Goal: Information Seeking & Learning: Learn about a topic

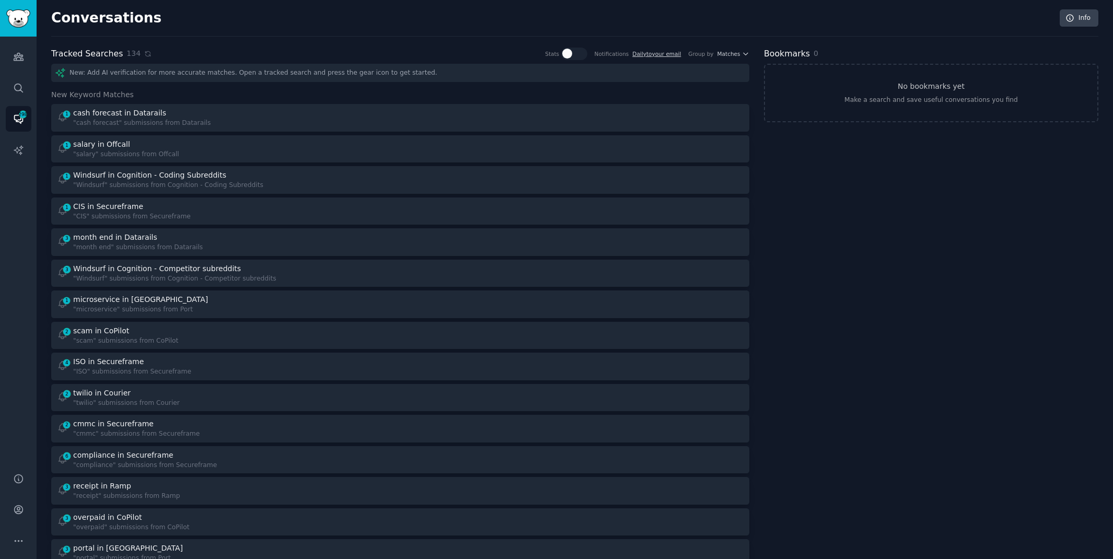
scroll to position [1, 0]
click at [145, 51] on icon at bounding box center [147, 52] width 7 height 7
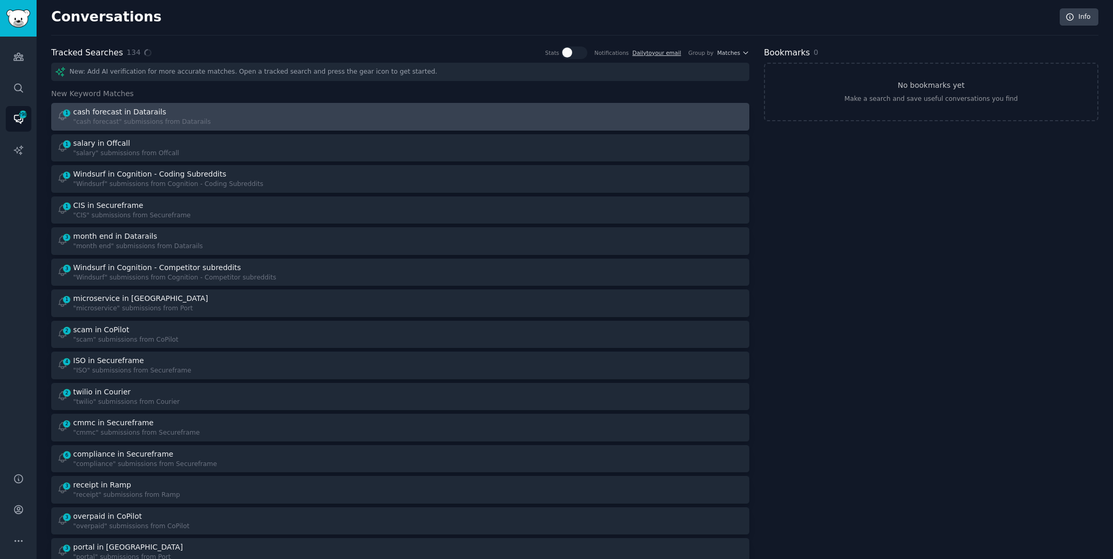
click at [386, 121] on div "1 cash forecast in Datarails "cash forecast" submissions from Datarails" at bounding box center [225, 117] width 337 height 20
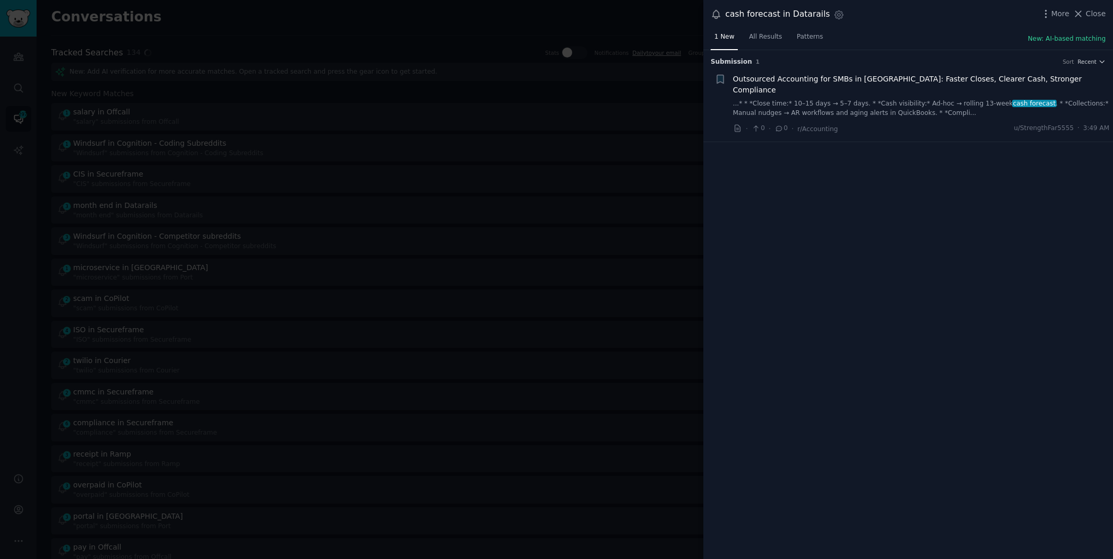
click at [987, 99] on link "...* * *Close time:* 10–15 days → 5–7 days. * *Cash visibility:* Ad‑hoc → rolli…" at bounding box center [921, 108] width 377 height 18
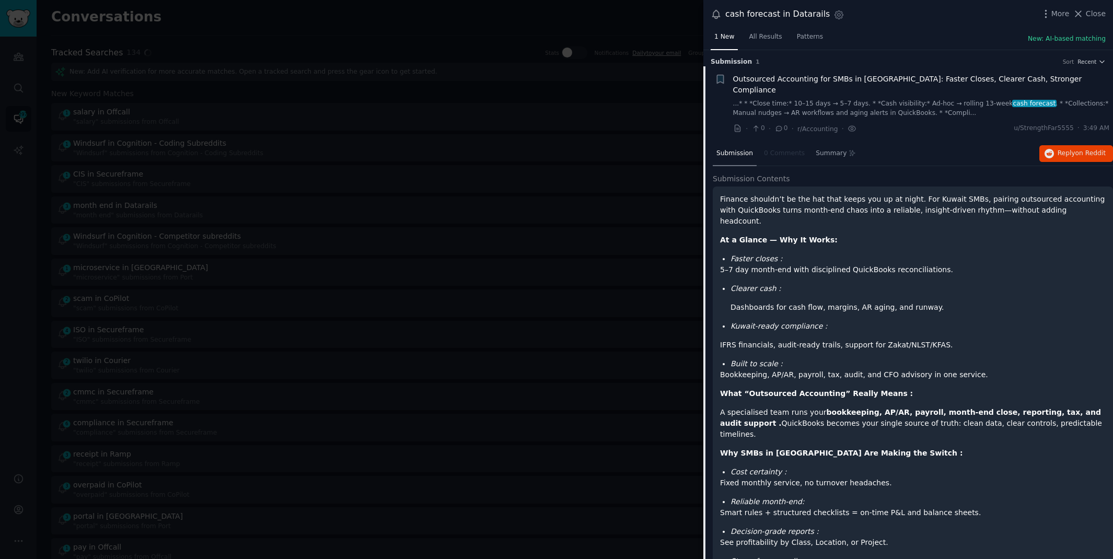
scroll to position [16, 0]
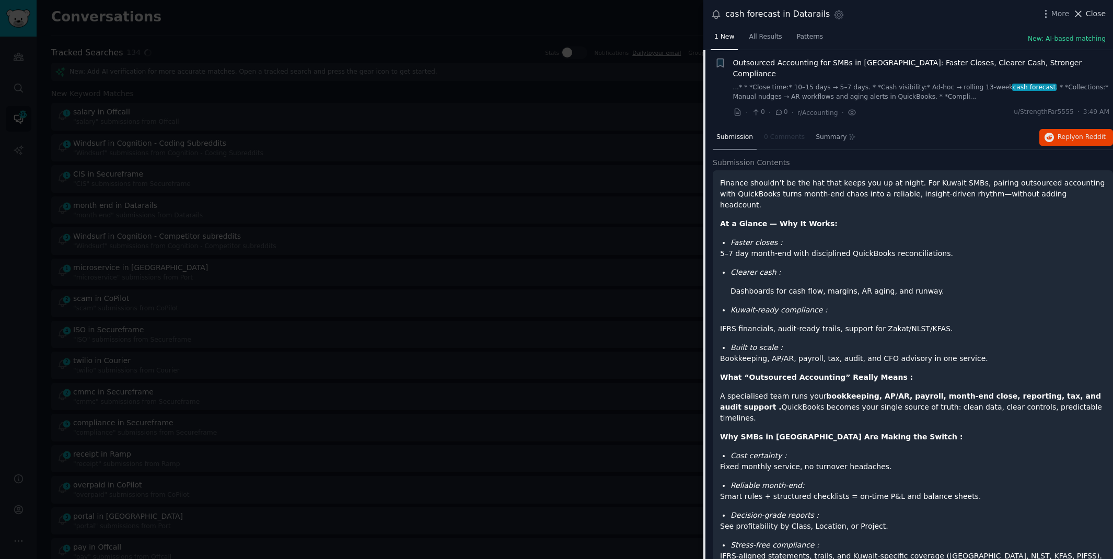
click at [1088, 8] on span "Close" at bounding box center [1096, 13] width 20 height 11
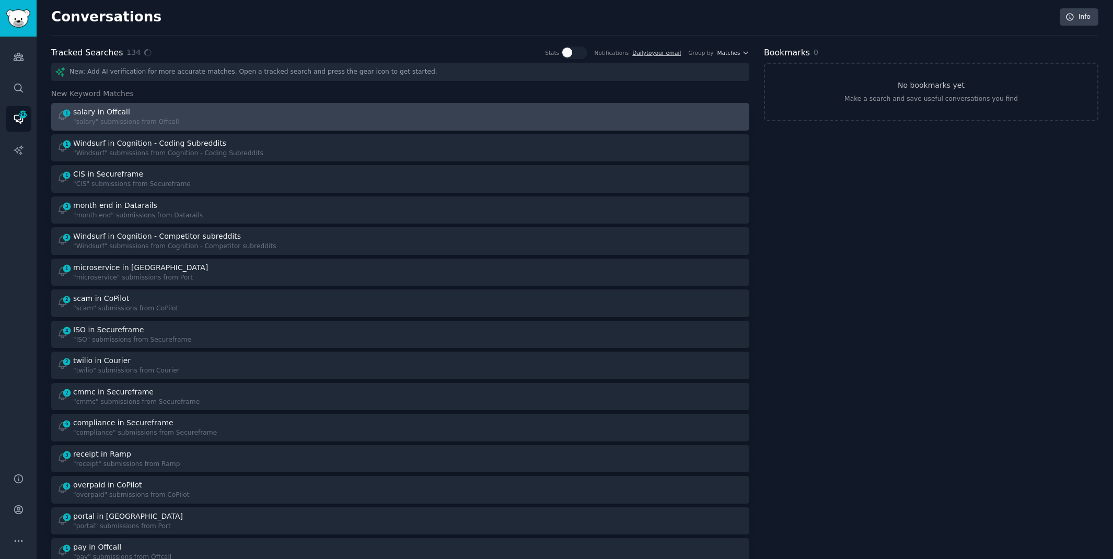
click at [181, 113] on div "1 salary in Offcall "salary" submissions from Offcall" at bounding box center [225, 117] width 337 height 20
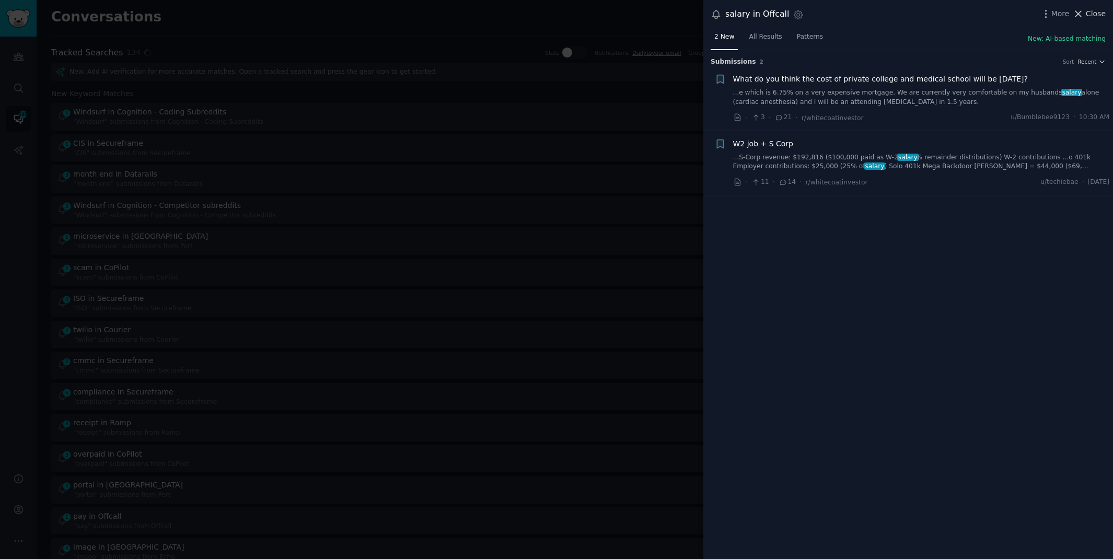
click at [1084, 13] on icon at bounding box center [1078, 13] width 11 height 11
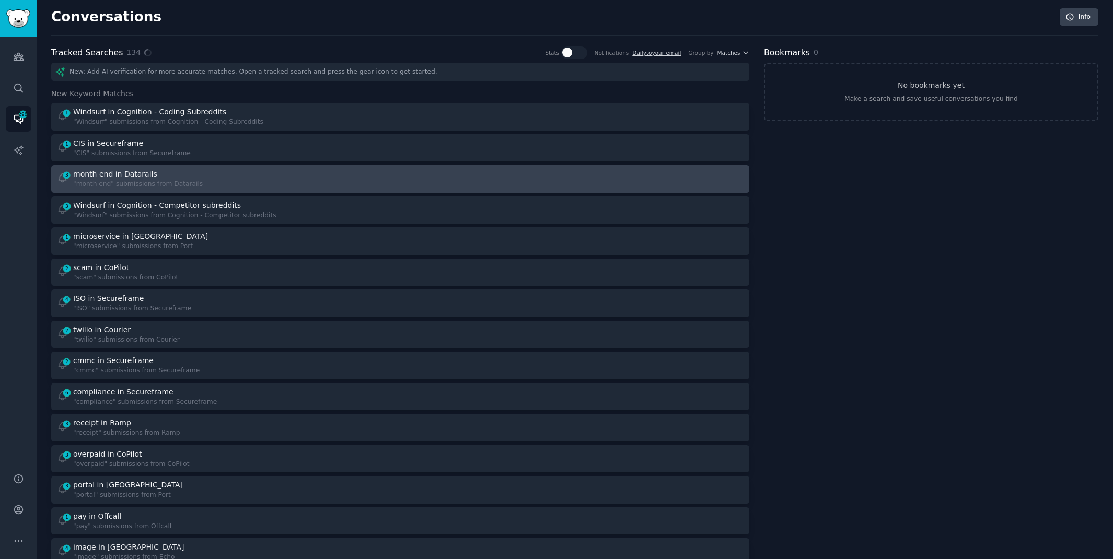
click at [413, 182] on div at bounding box center [576, 179] width 337 height 20
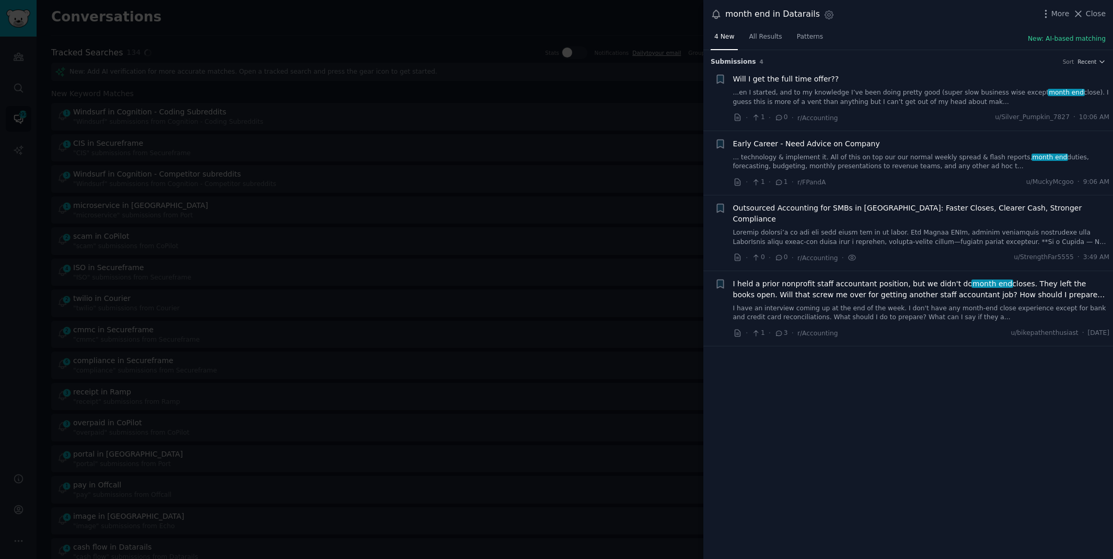
click at [925, 99] on link "...en I started, and to my knowledge I’ve been doing pretty good (super slow bu…" at bounding box center [921, 97] width 377 height 18
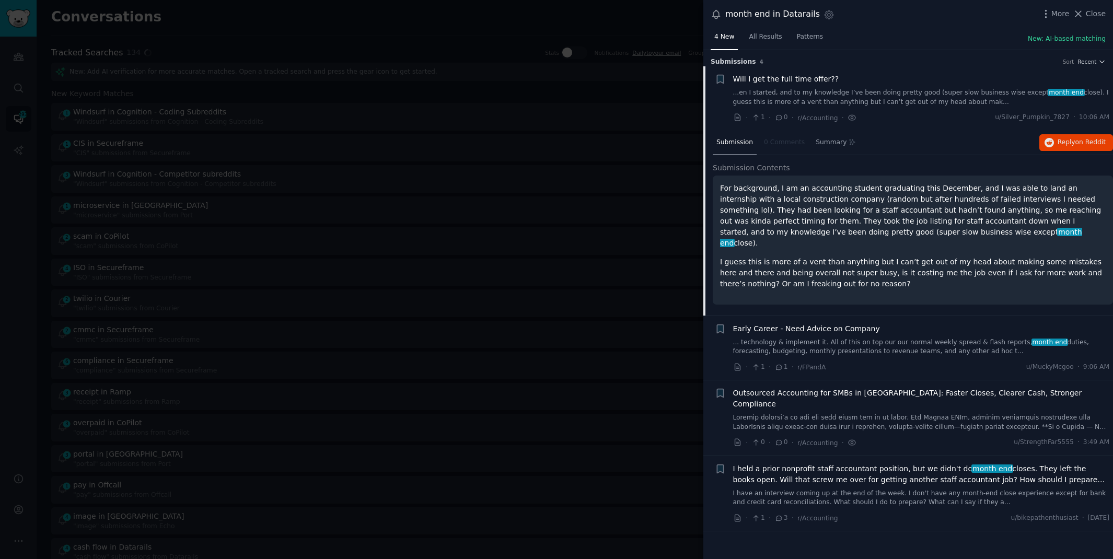
click at [906, 464] on span "I held a prior nonprofit staff accountant position, but we didn't do month end …" at bounding box center [921, 475] width 377 height 22
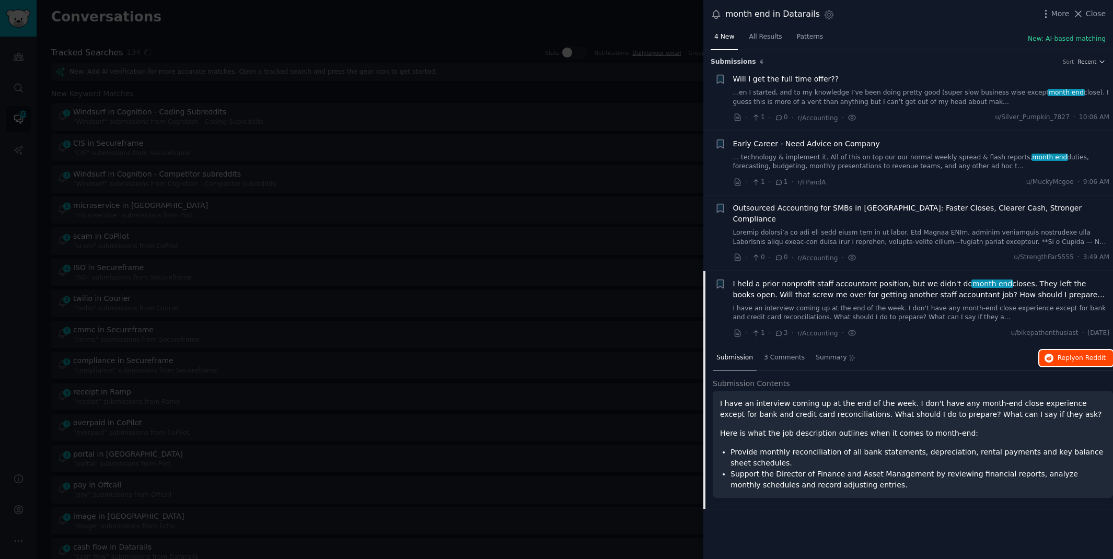
click at [1053, 354] on icon "button" at bounding box center [1049, 358] width 9 height 9
click at [772, 168] on link "... technology & implement it. All of this on top our our normal weekly spread …" at bounding box center [921, 162] width 377 height 18
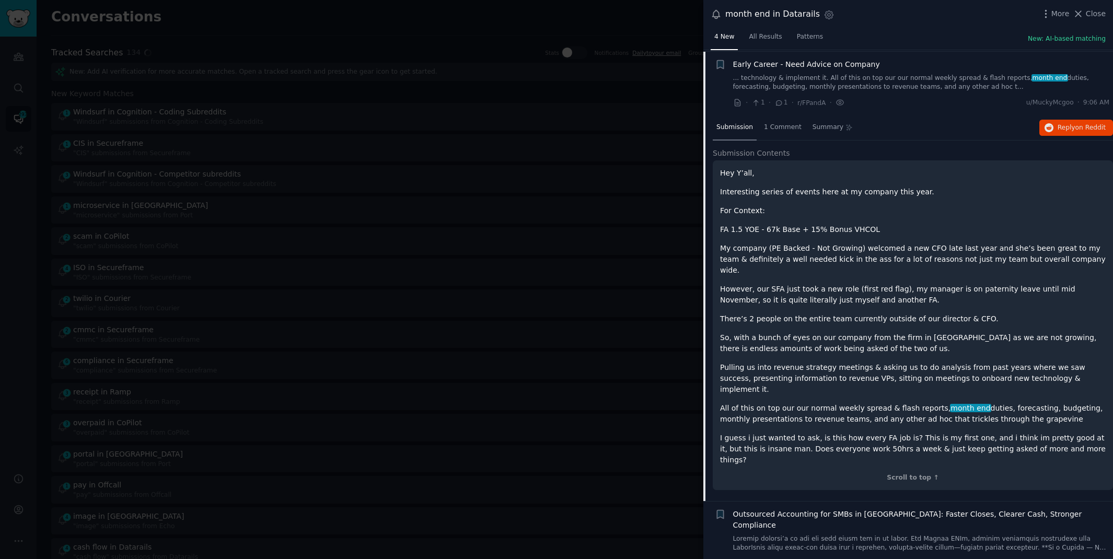
scroll to position [80, 0]
click at [1094, 16] on span "Close" at bounding box center [1096, 13] width 20 height 11
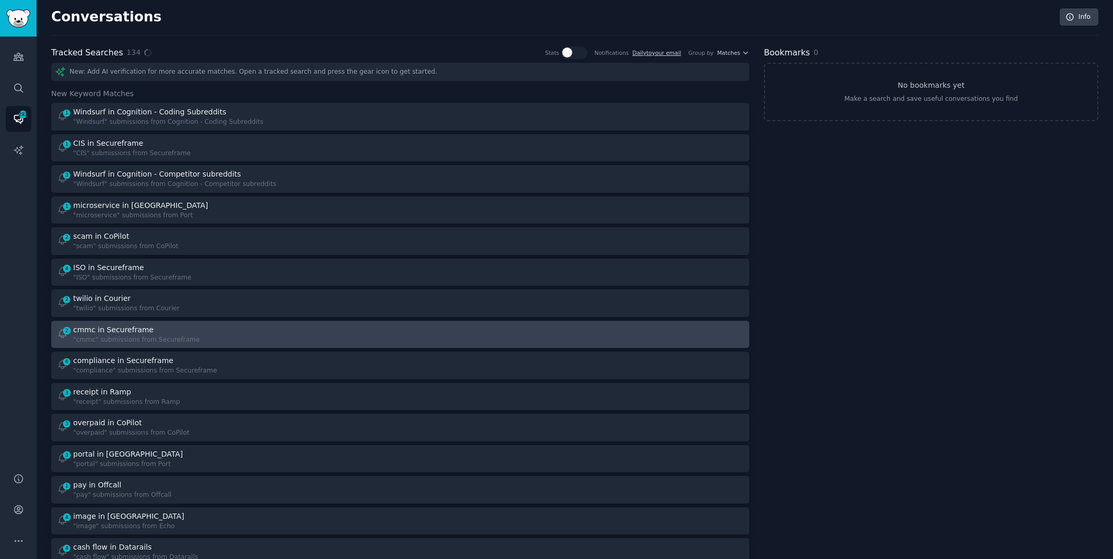
click at [148, 331] on div "cmmc in Secureframe" at bounding box center [136, 330] width 126 height 11
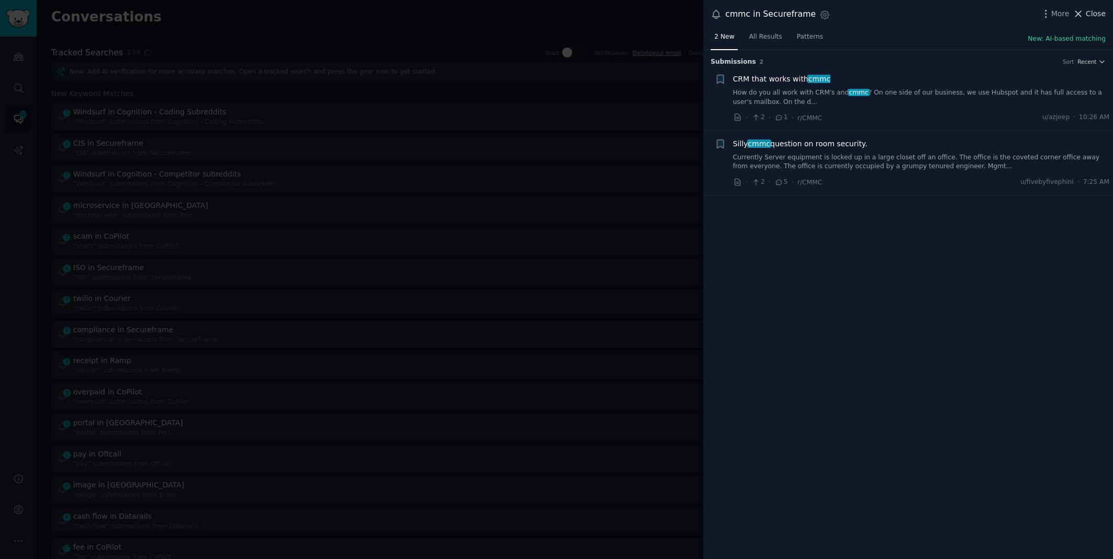
click at [1087, 17] on span "Close" at bounding box center [1096, 13] width 20 height 11
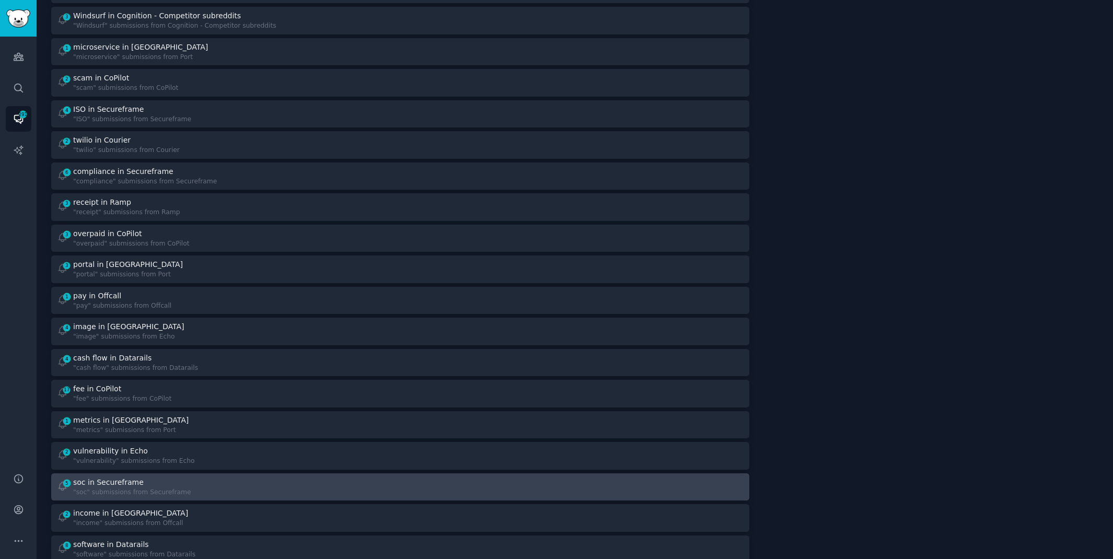
scroll to position [242, 0]
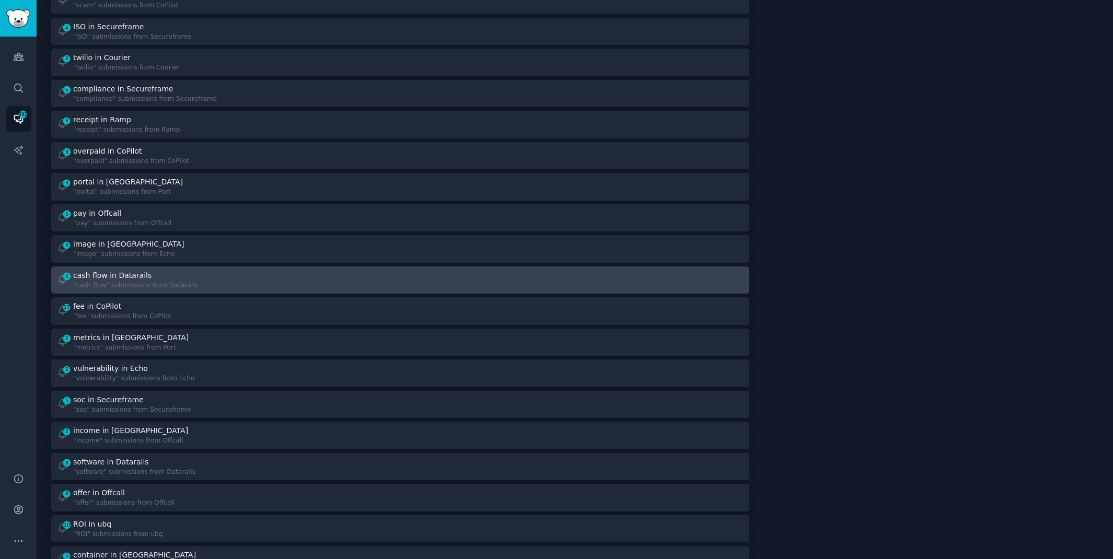
click at [368, 279] on div "4 cash flow in Datarails "cash flow" submissions from Datarails" at bounding box center [225, 280] width 337 height 20
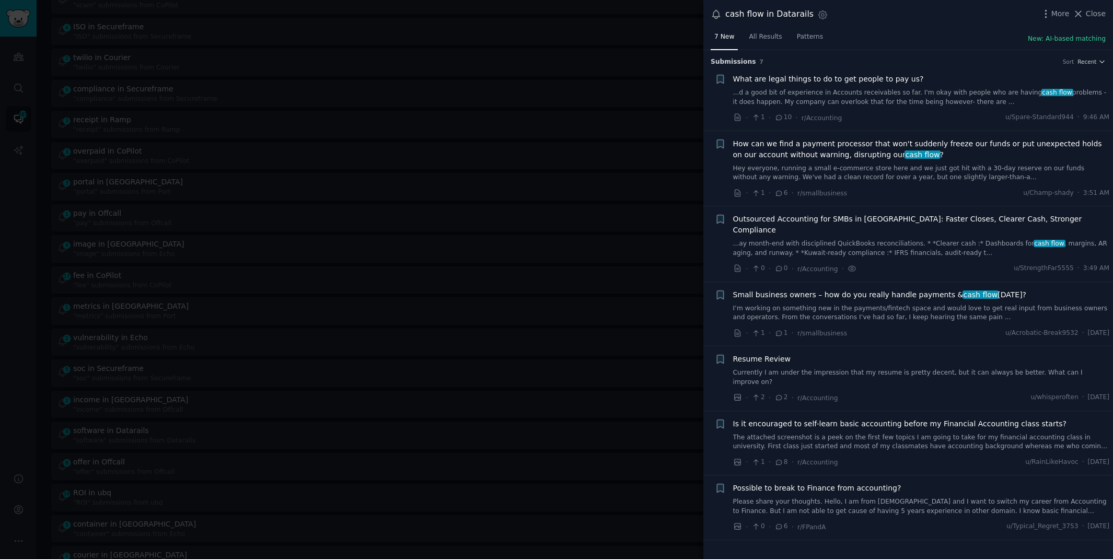
click at [953, 304] on link "I’m working on something new in the payments/fintech space and would love to ge…" at bounding box center [921, 313] width 377 height 18
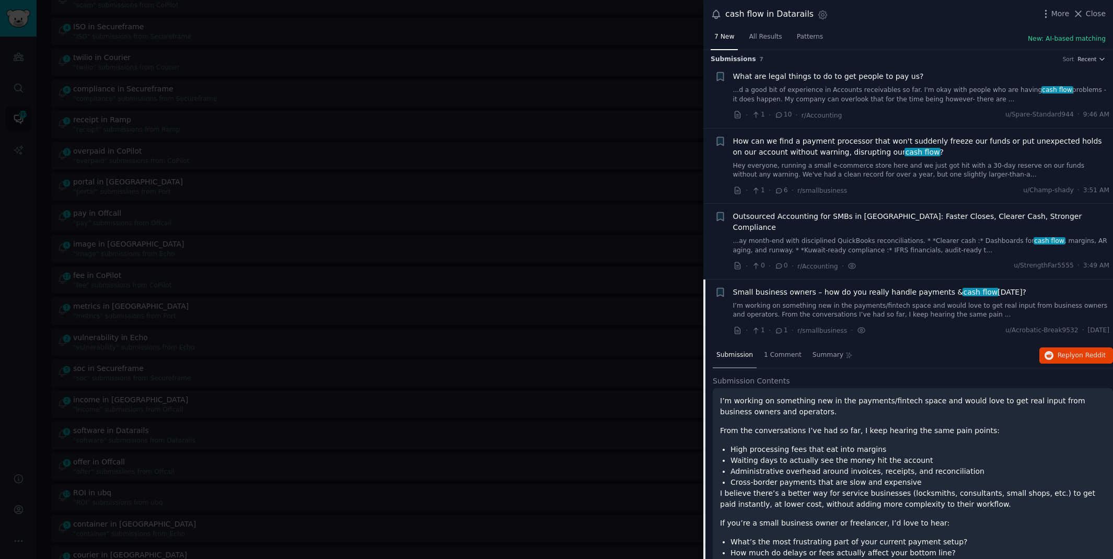
scroll to position [2, 0]
click at [972, 149] on span "How can we find a payment processor that won't suddenly freeze our funds or put…" at bounding box center [921, 147] width 377 height 22
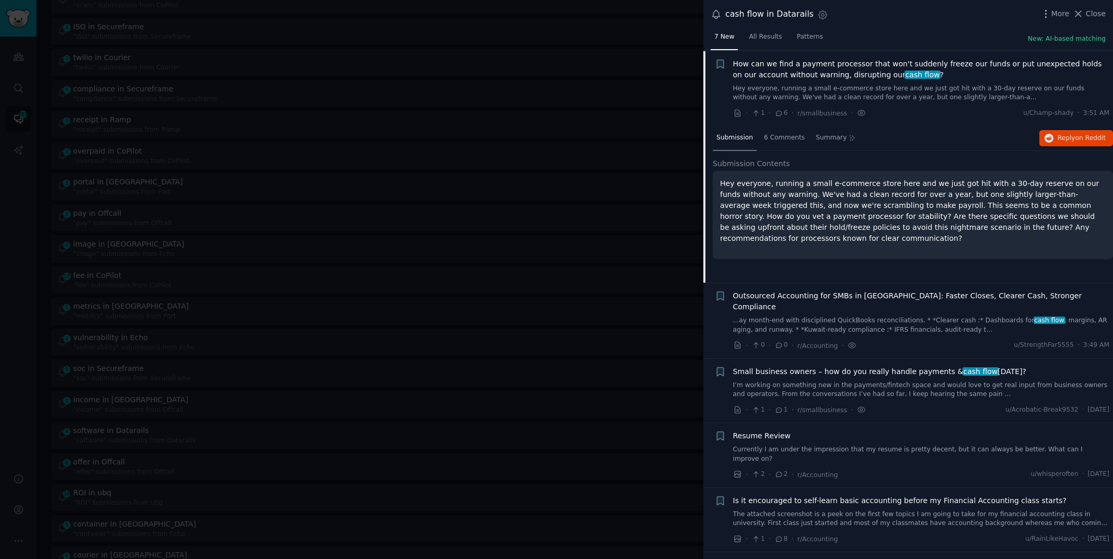
scroll to position [80, 0]
click at [1088, 14] on span "Close" at bounding box center [1096, 13] width 20 height 11
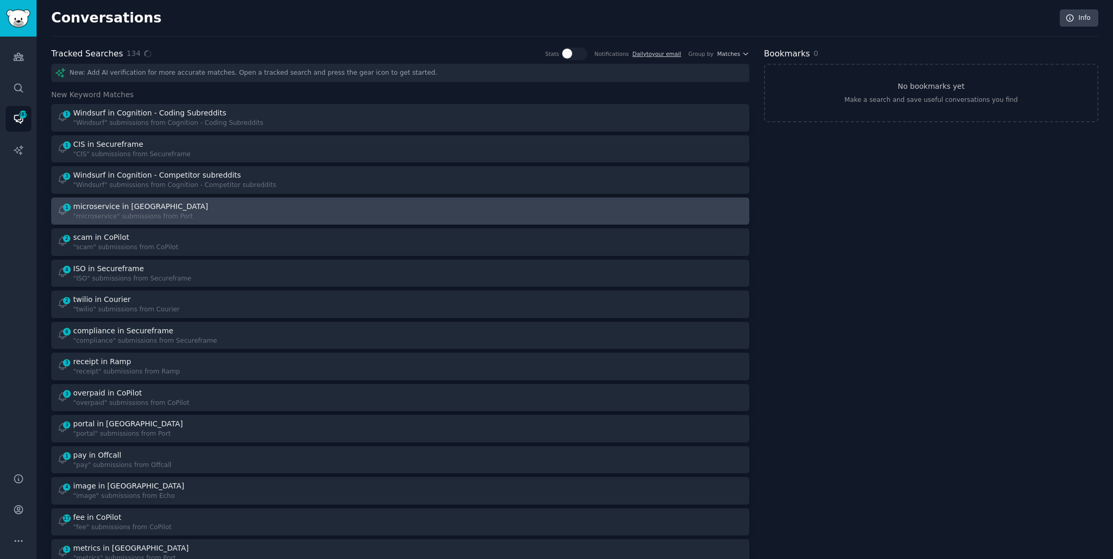
click at [377, 203] on div "1 microservice in Port "microservice" submissions from [GEOGRAPHIC_DATA]" at bounding box center [225, 211] width 337 height 20
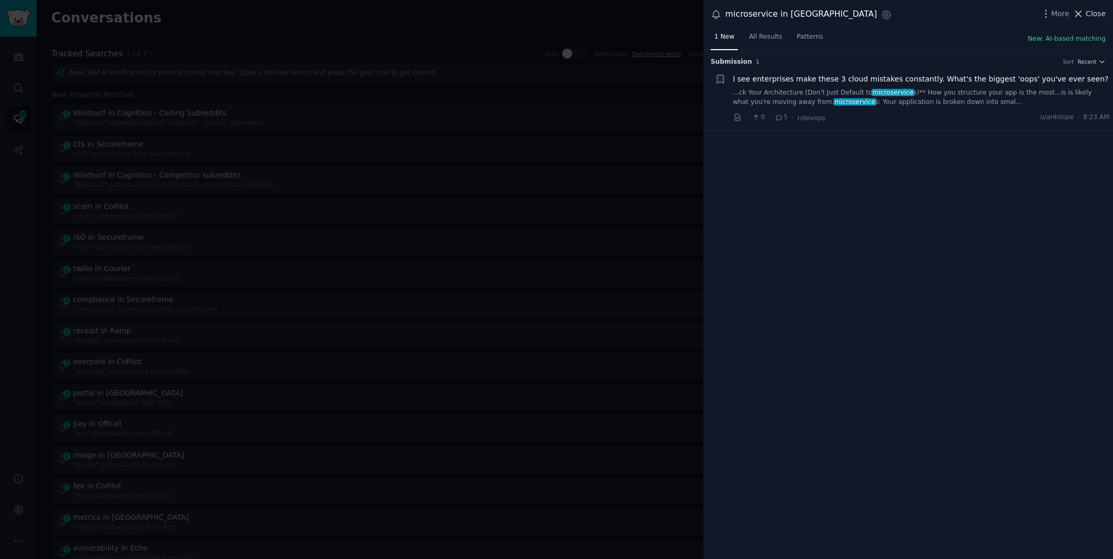
click at [1090, 11] on span "Close" at bounding box center [1096, 13] width 20 height 11
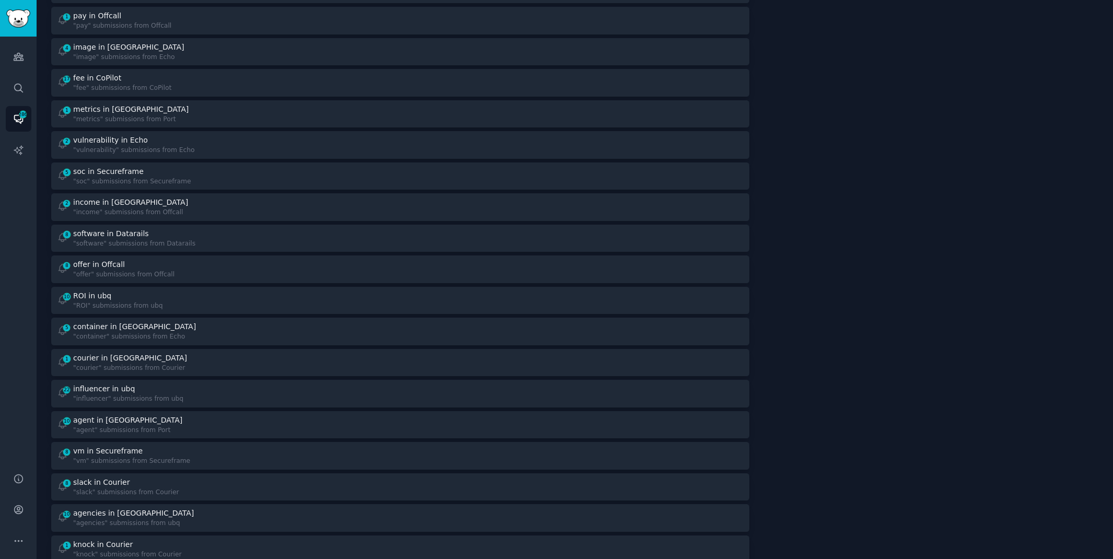
scroll to position [465, 0]
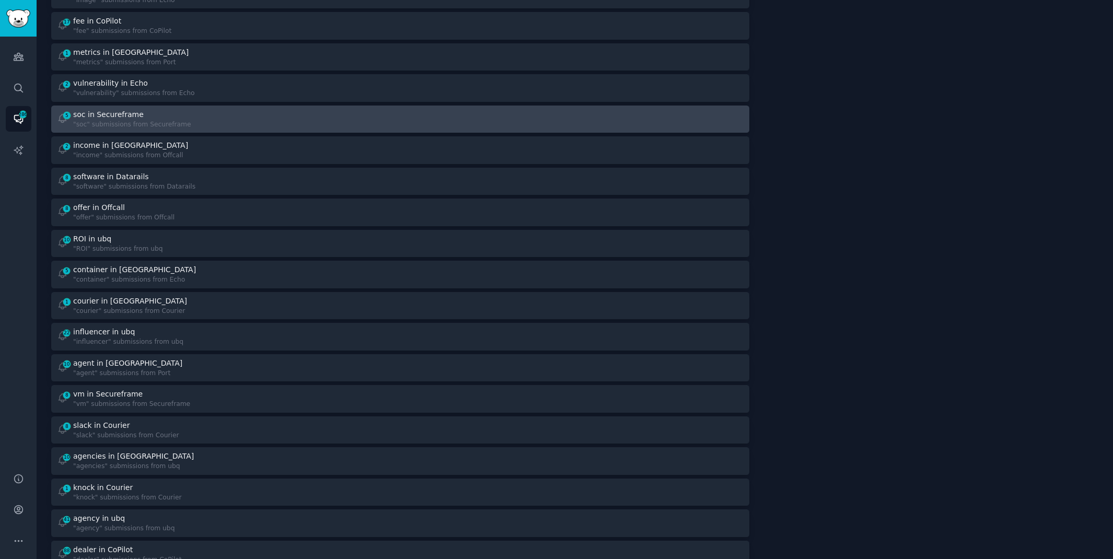
click at [198, 113] on div "5 soc in Secureframe "soc" submissions from Secureframe" at bounding box center [225, 119] width 337 height 20
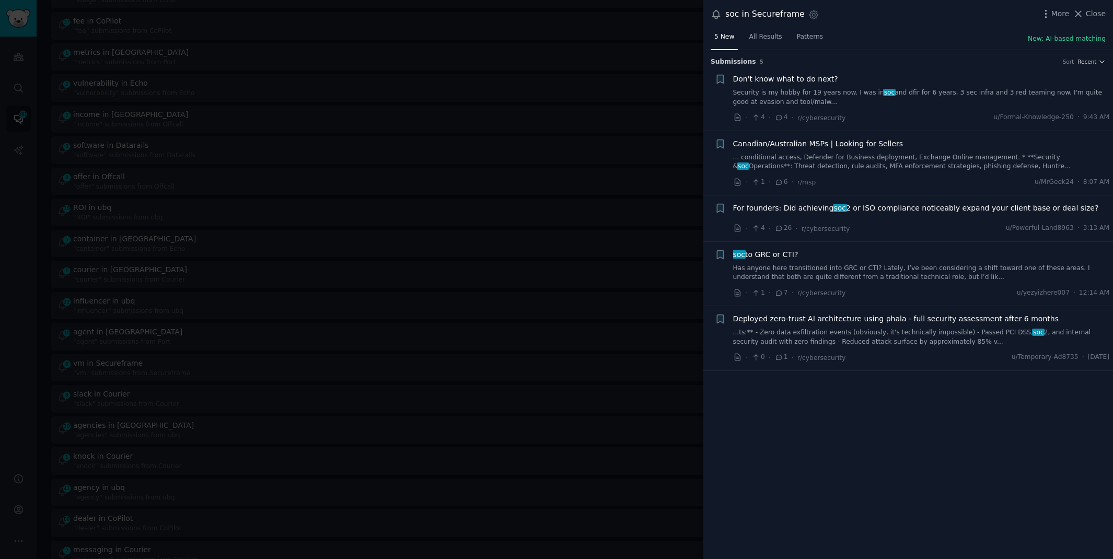
click at [948, 207] on span "For founders: Did achieving soc 2 or ISO compliance noticeably expand your clie…" at bounding box center [916, 208] width 366 height 11
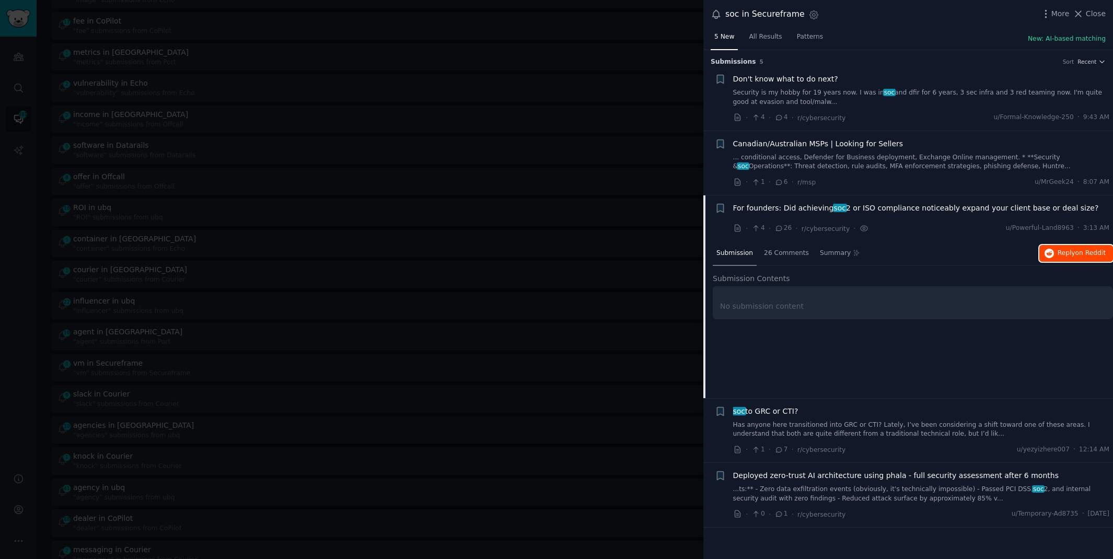
click at [1074, 251] on span "Reply on Reddit" at bounding box center [1082, 253] width 48 height 9
click at [502, 26] on div at bounding box center [556, 279] width 1113 height 559
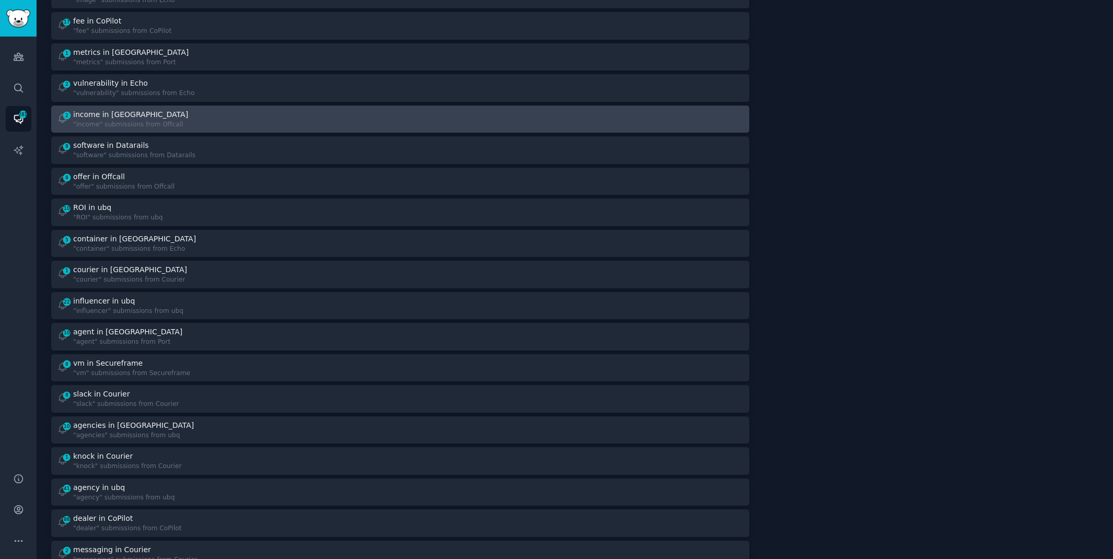
click at [324, 115] on div "2 income in Offcall "income" submissions from Offcall" at bounding box center [225, 119] width 337 height 20
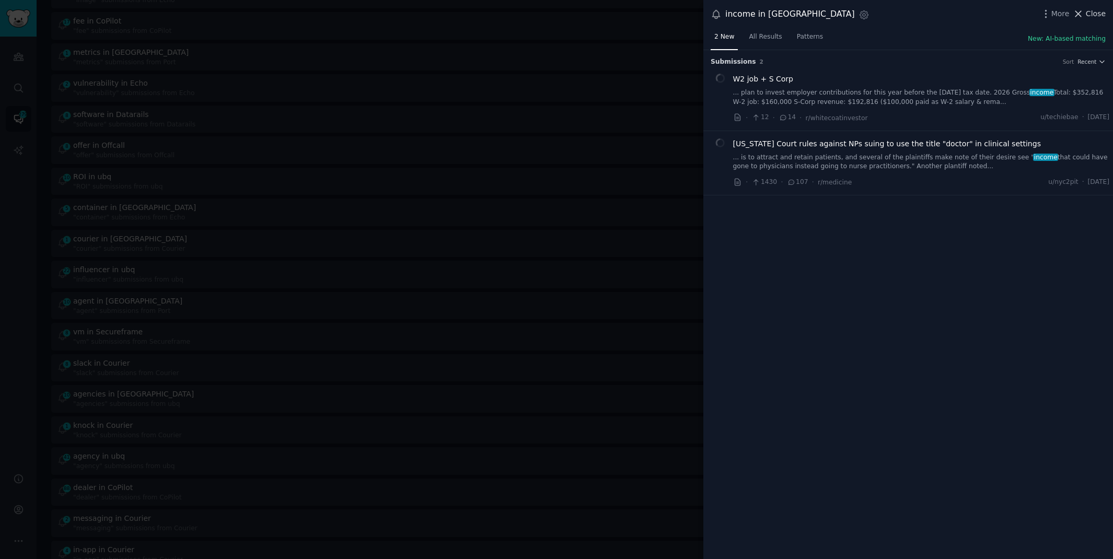
click at [1080, 16] on icon at bounding box center [1078, 13] width 11 height 11
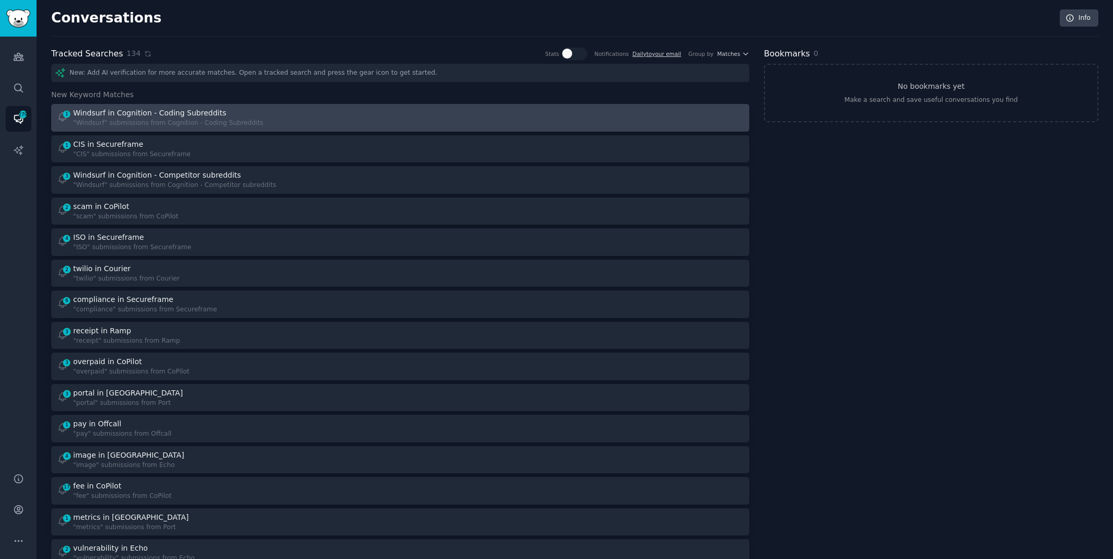
click at [406, 111] on div "1 Windsurf in Cognition - Coding Subreddits "Windsurf" submissions from Cogniti…" at bounding box center [400, 118] width 691 height 20
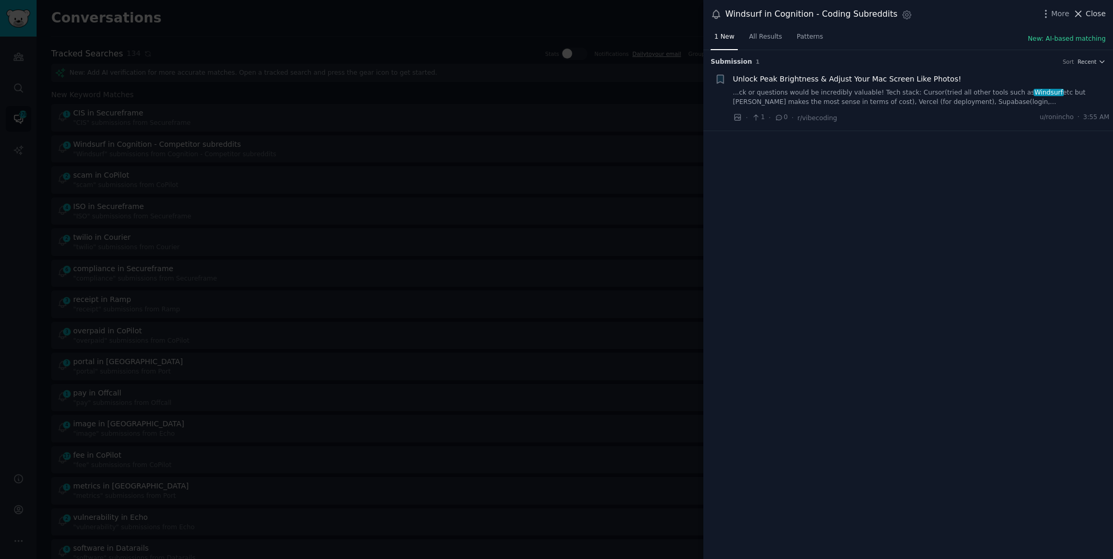
click at [1099, 14] on span "Close" at bounding box center [1096, 13] width 20 height 11
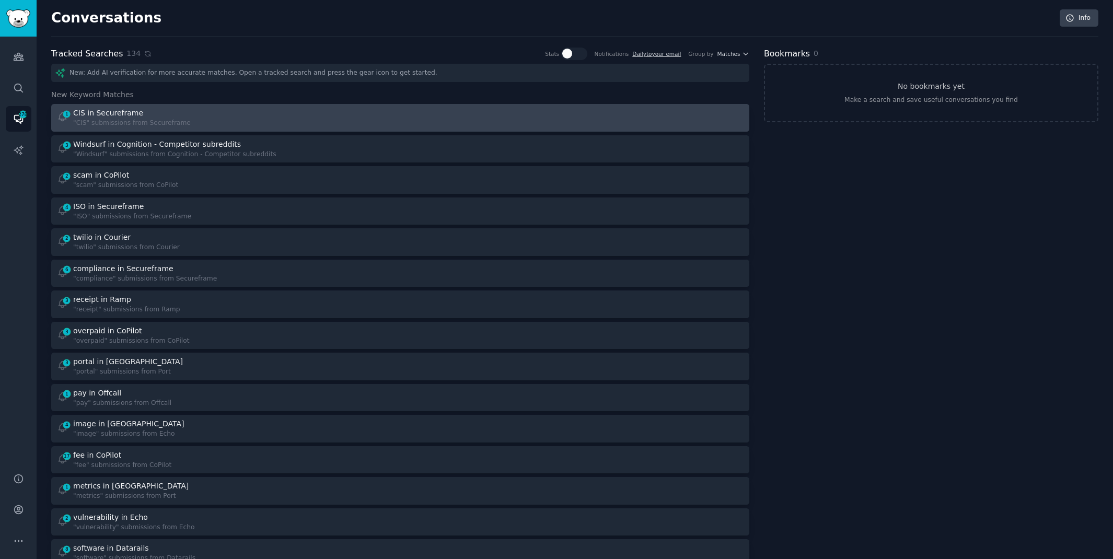
click at [322, 117] on div "1 CIS in Secureframe "CIS" submissions from Secureframe" at bounding box center [225, 118] width 337 height 20
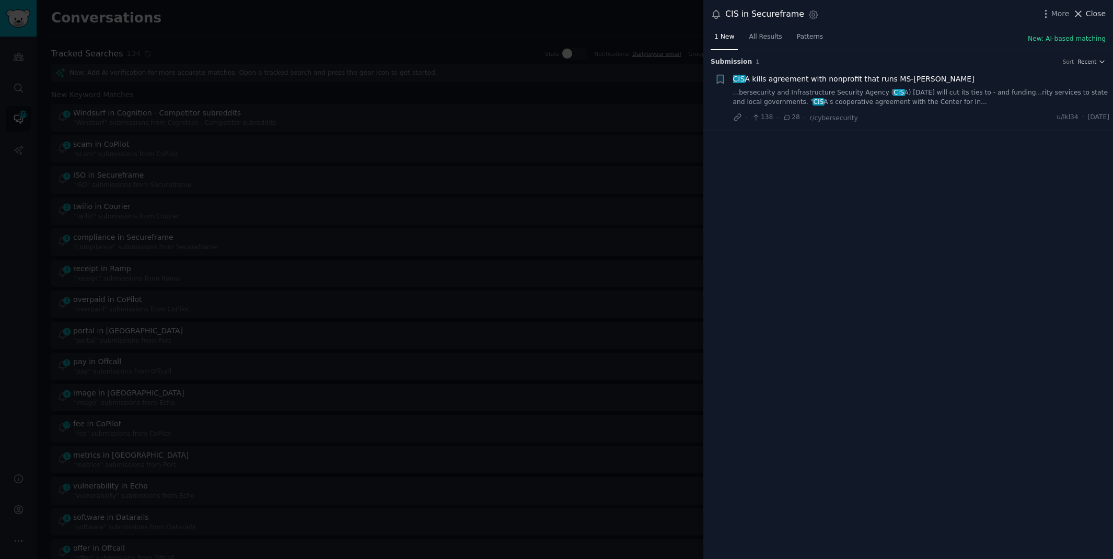
click at [1084, 15] on icon at bounding box center [1078, 13] width 11 height 11
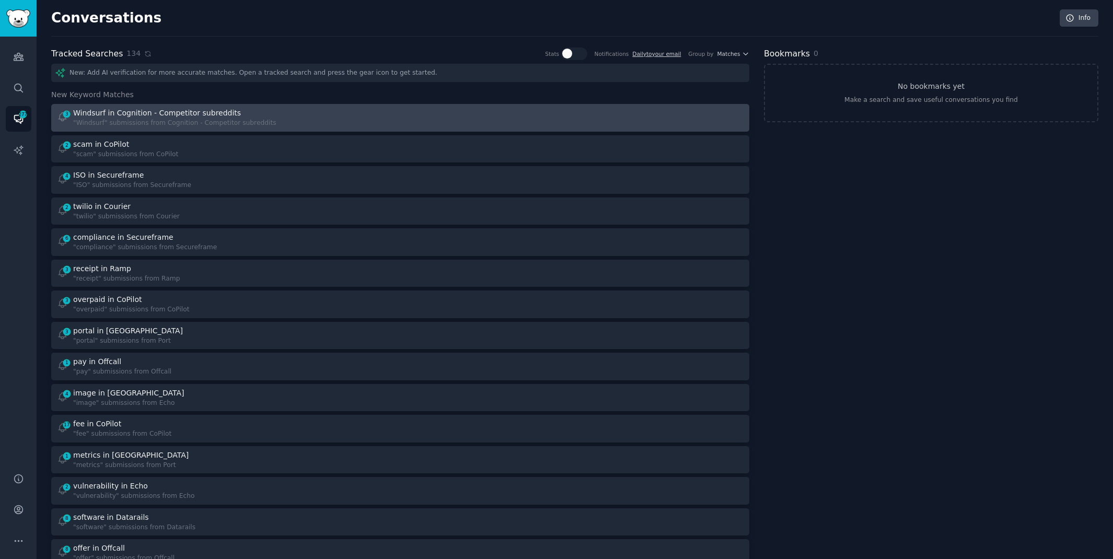
click at [398, 123] on div "3 Windsurf in Cognition - Competitor subreddits "Windsurf" submissions from Cog…" at bounding box center [400, 118] width 691 height 20
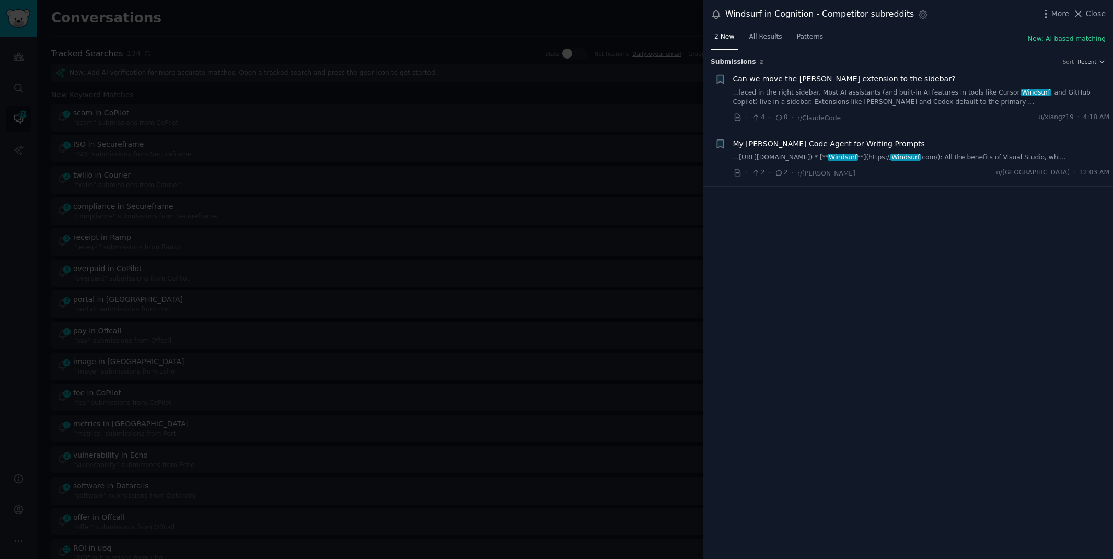
click at [859, 98] on link "...laced in the right sidebar. Most AI assistants (and built‑in AI features in …" at bounding box center [921, 97] width 377 height 18
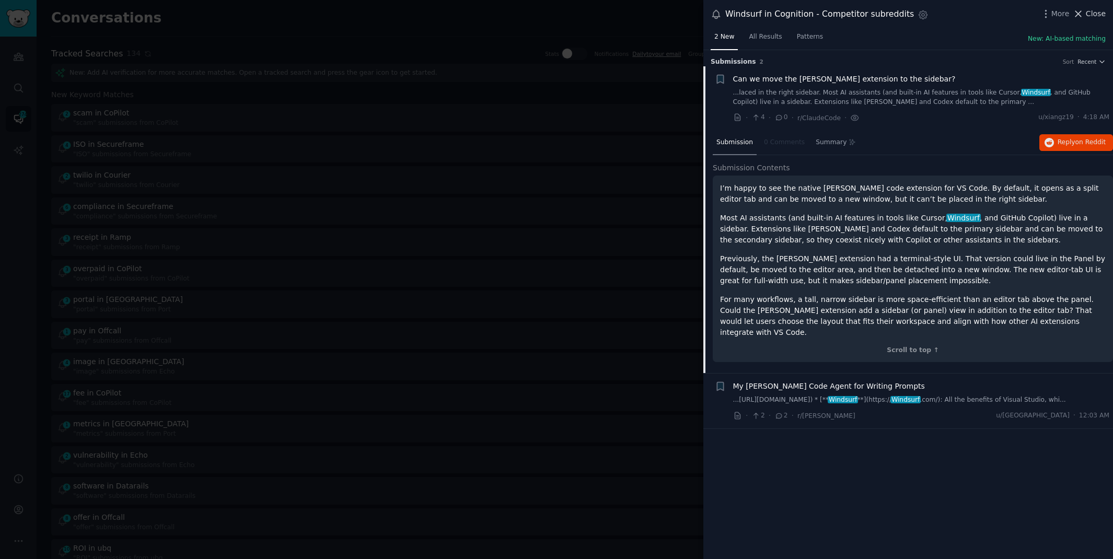
click at [1083, 14] on icon at bounding box center [1078, 13] width 11 height 11
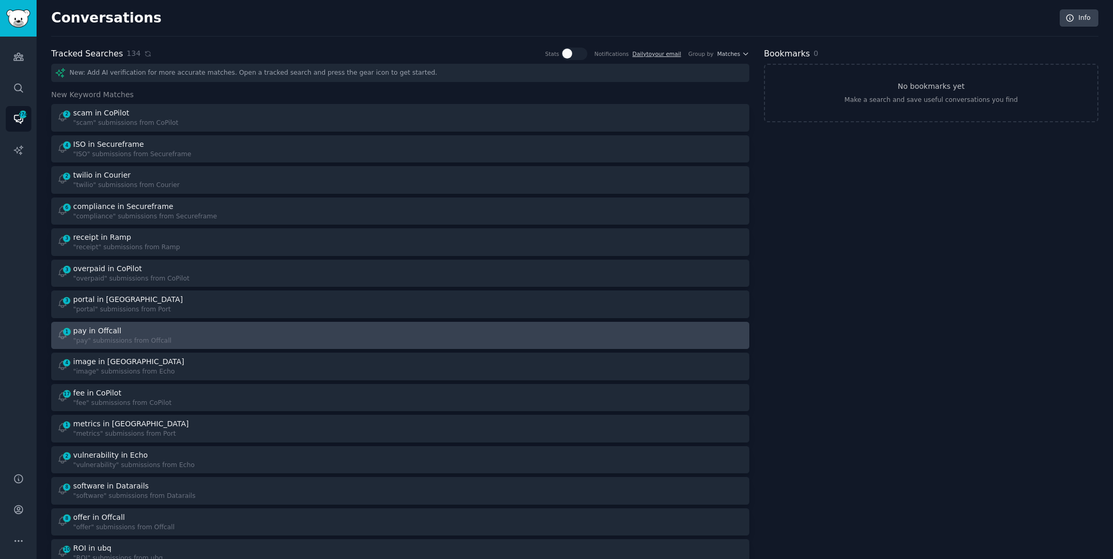
click at [203, 339] on div "1 pay in Offcall "pay" submissions from Offcall" at bounding box center [225, 336] width 337 height 20
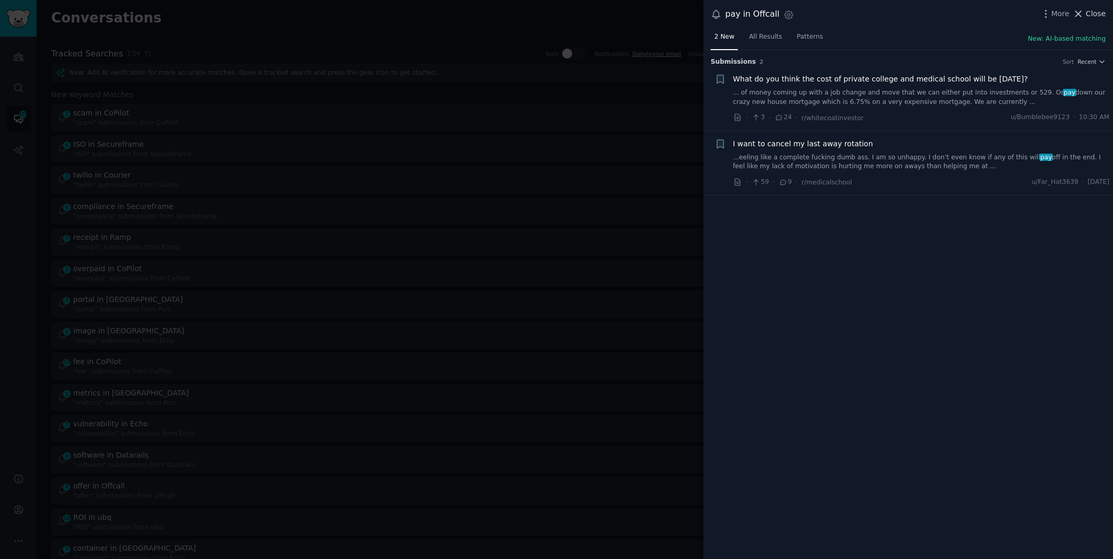
click at [1095, 9] on span "Close" at bounding box center [1096, 13] width 20 height 11
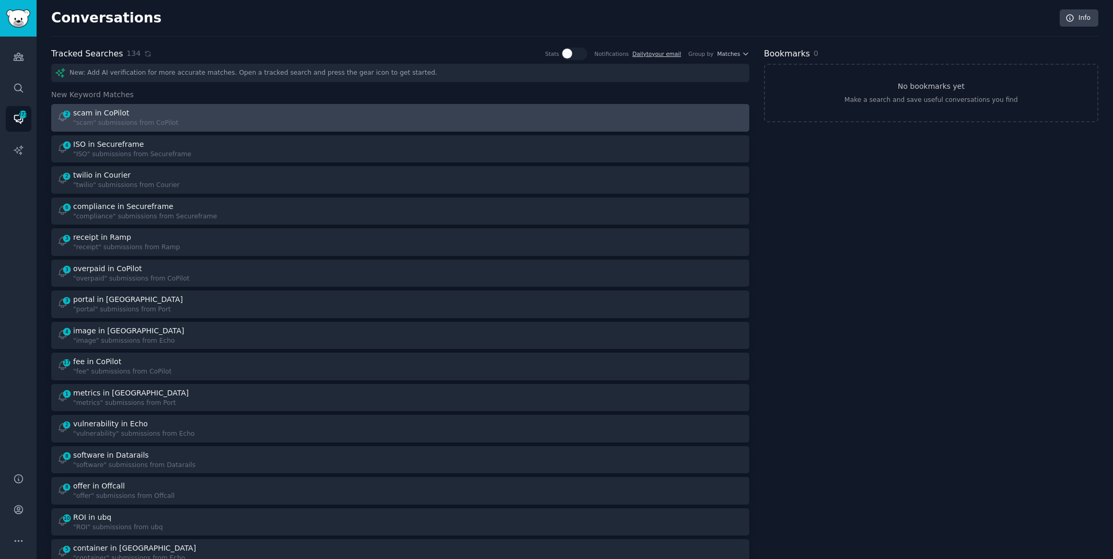
click at [373, 121] on div "2 scam in CoPilot "scam" submissions from CoPilot" at bounding box center [225, 118] width 337 height 20
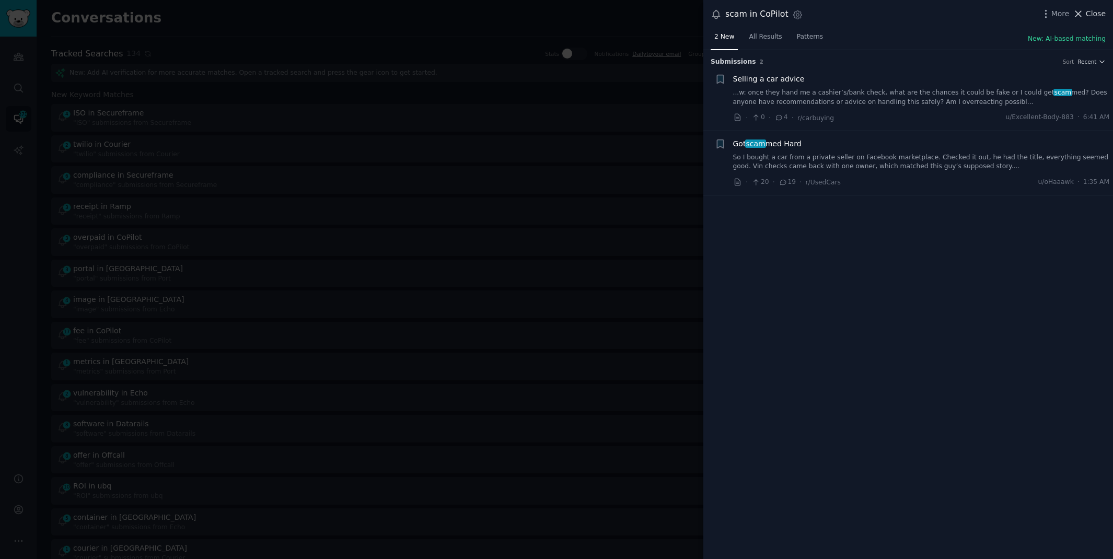
click at [1088, 13] on span "Close" at bounding box center [1096, 13] width 20 height 11
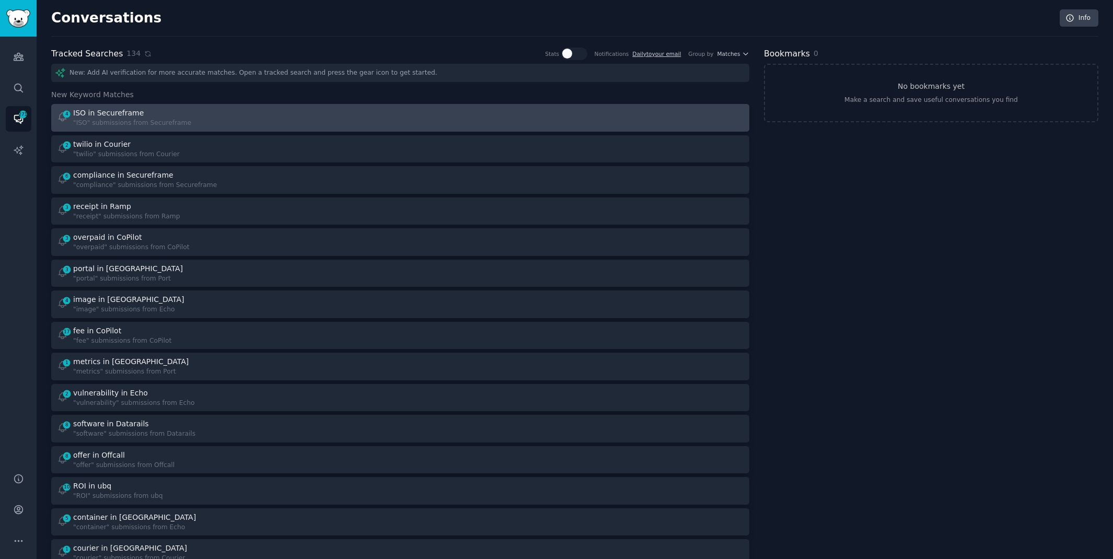
click at [374, 126] on div "4 ISO in Secureframe "ISO" submissions from Secureframe" at bounding box center [225, 118] width 337 height 20
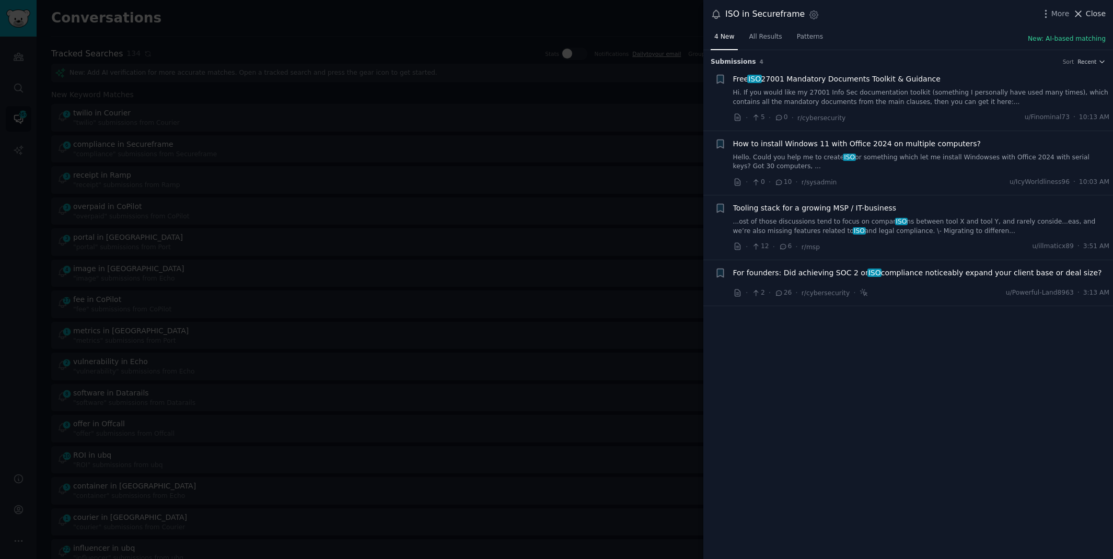
click at [1089, 8] on span "Close" at bounding box center [1096, 13] width 20 height 11
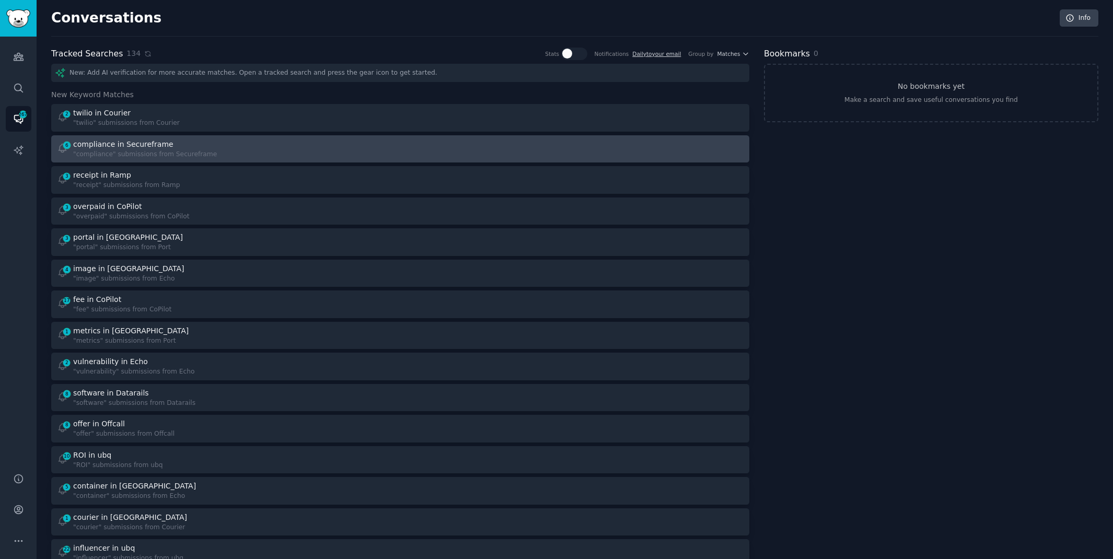
click at [240, 151] on div "6 compliance in Secureframe "compliance" submissions from Secureframe" at bounding box center [225, 149] width 337 height 20
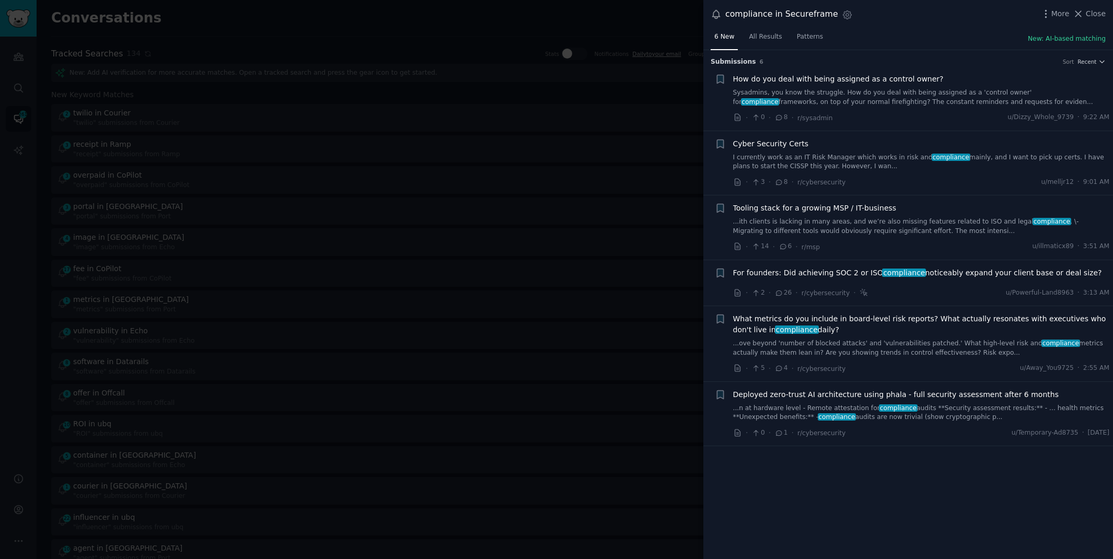
click at [862, 100] on link "Sysadmins, you know the struggle. How do you deal with being assigned as a 'con…" at bounding box center [921, 97] width 377 height 18
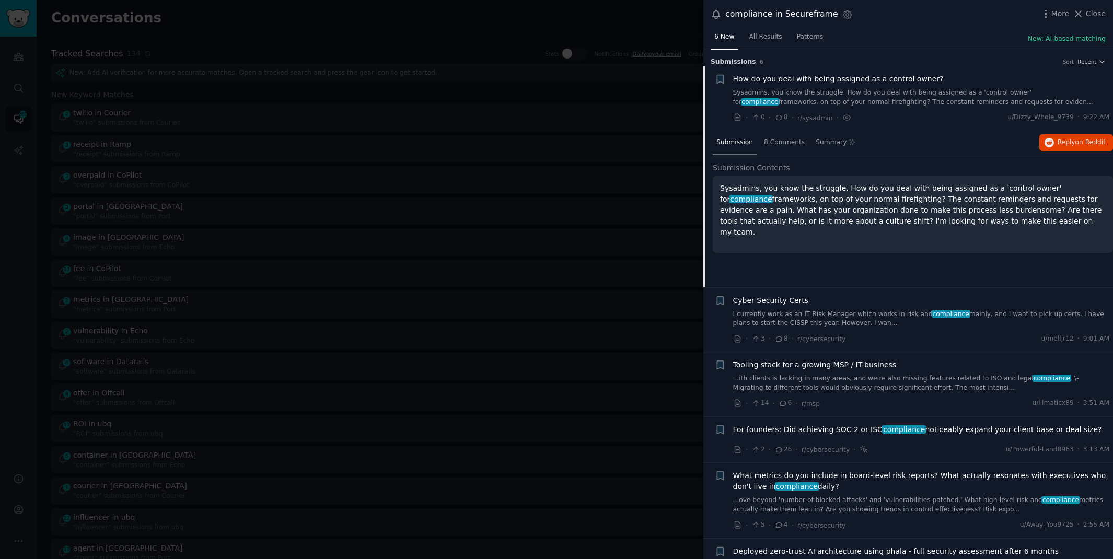
scroll to position [16, 0]
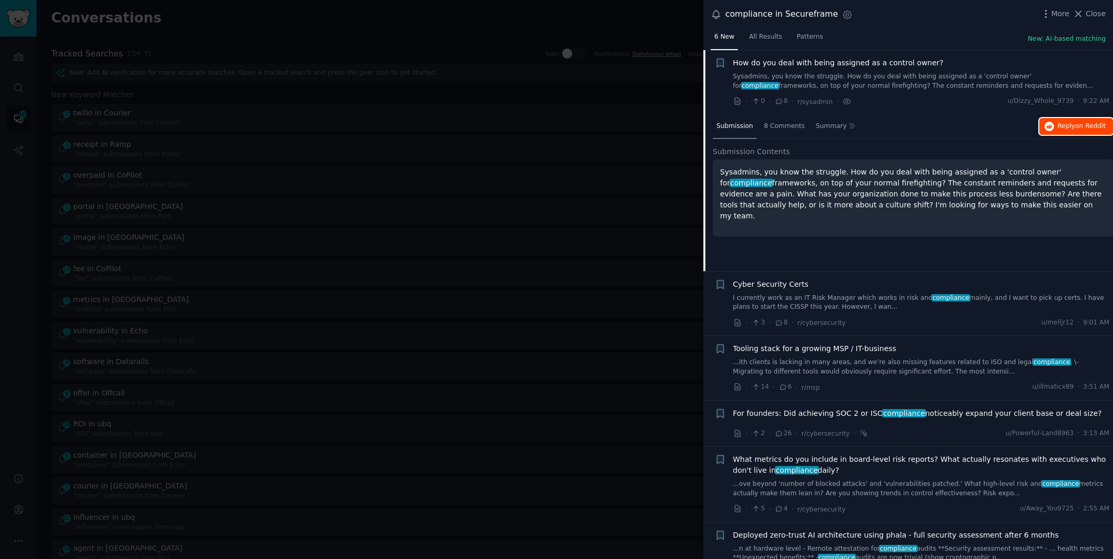
click at [1075, 130] on span "Reply on Reddit" at bounding box center [1082, 126] width 48 height 9
click at [418, 19] on div at bounding box center [556, 279] width 1113 height 559
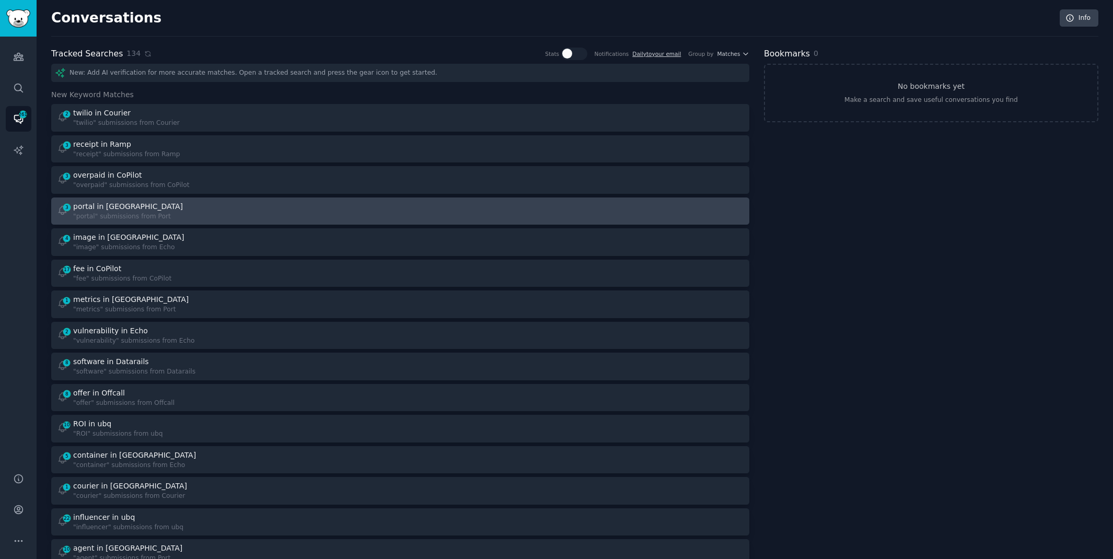
click at [380, 209] on div "3 portal in Port "portal" submissions from Port" at bounding box center [225, 211] width 337 height 20
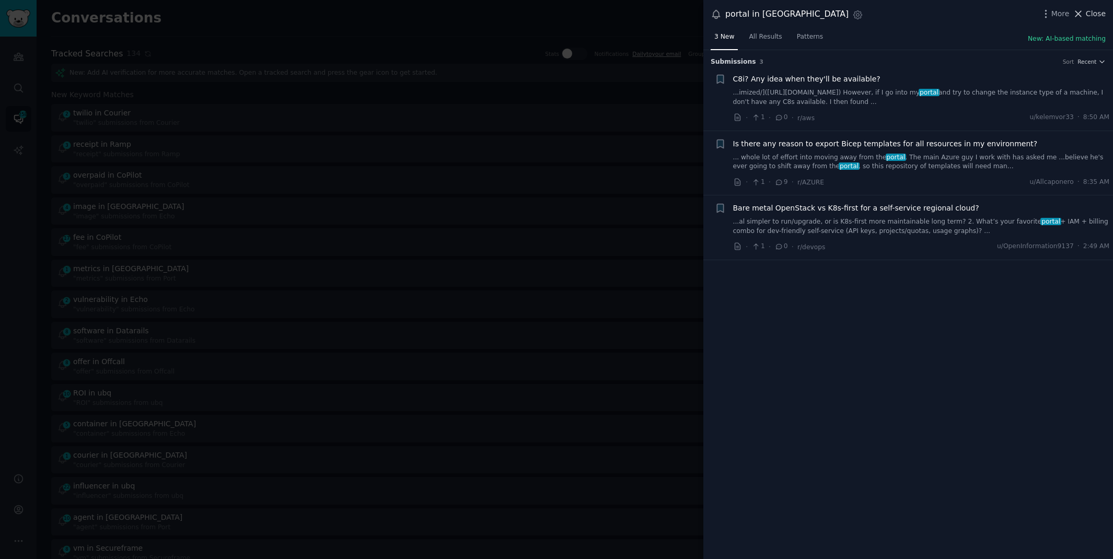
click at [1092, 10] on span "Close" at bounding box center [1096, 13] width 20 height 11
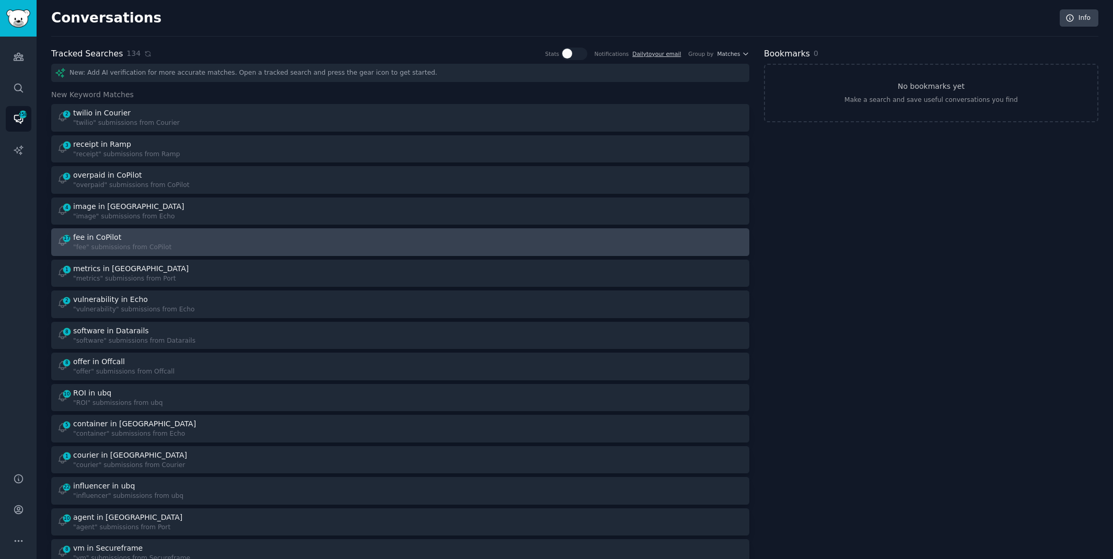
click at [281, 246] on div "17 fee in CoPilot "fee" submissions from CoPilot" at bounding box center [225, 242] width 337 height 20
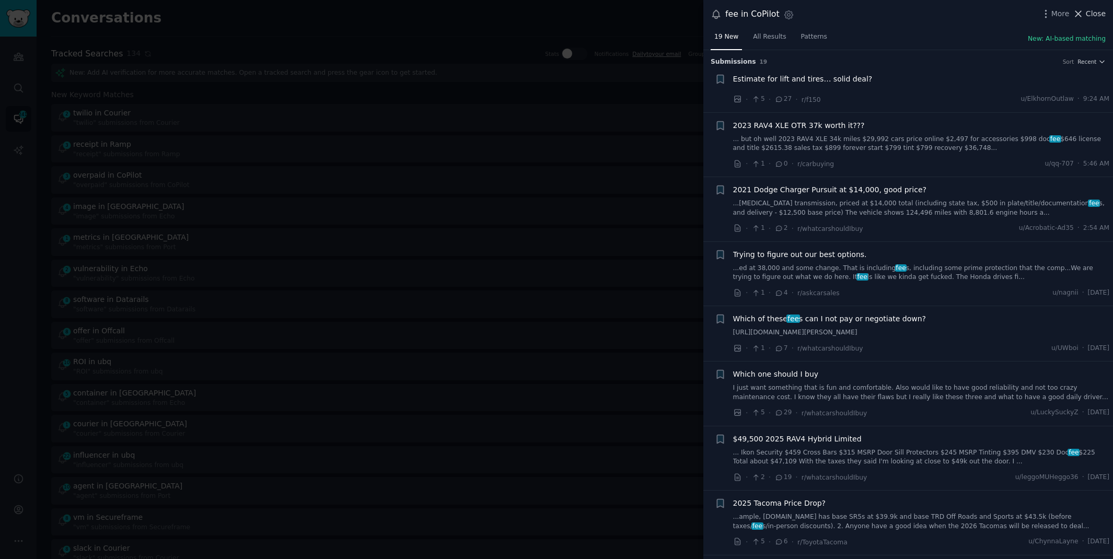
click at [1100, 11] on span "Close" at bounding box center [1096, 13] width 20 height 11
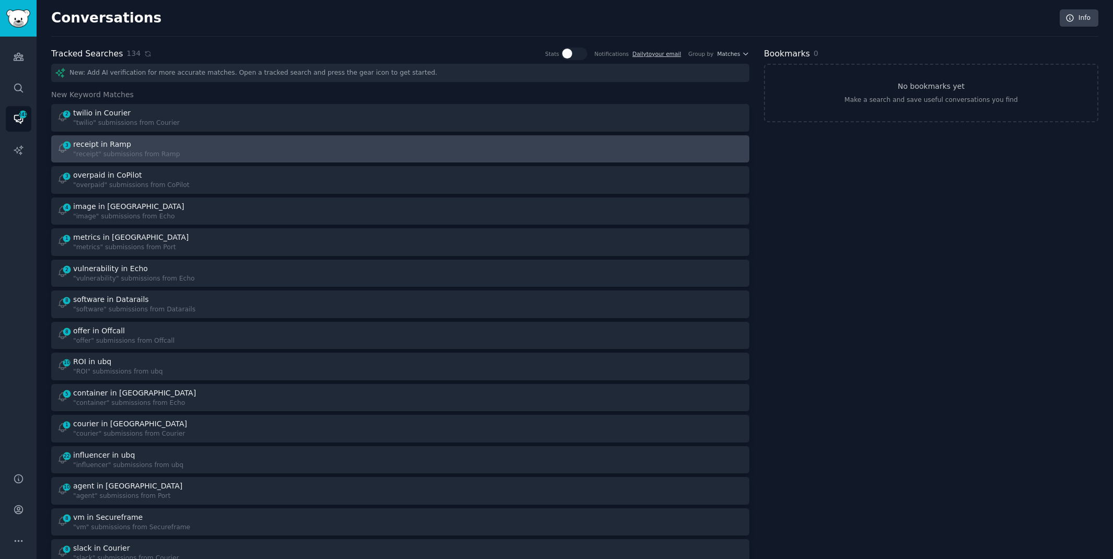
click at [188, 140] on div "3 receipt in Ramp "receipt" submissions from Ramp" at bounding box center [225, 149] width 337 height 20
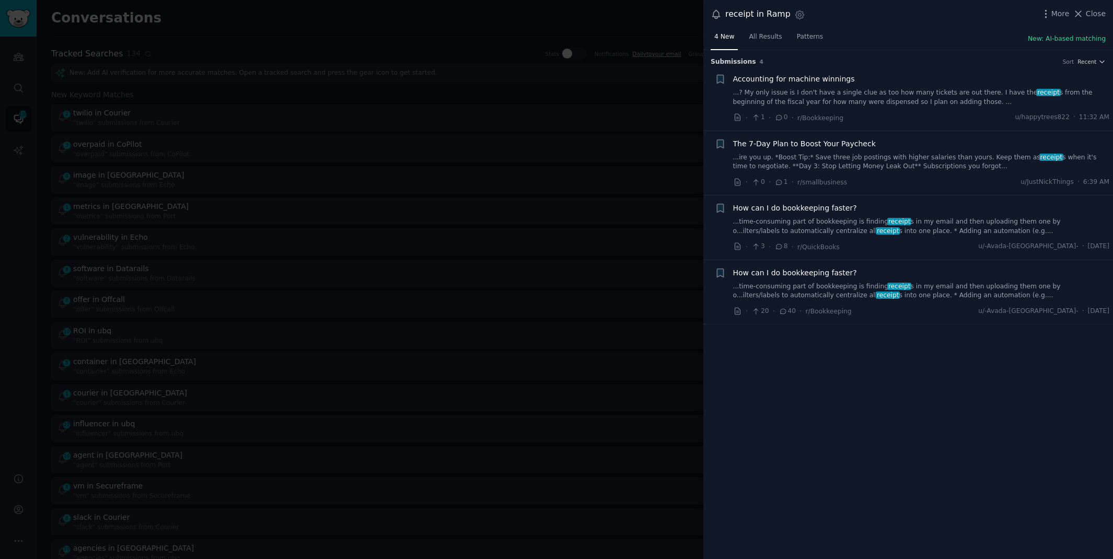
click at [805, 226] on link "...time-consuming part of bookkeeping is finding receipt s in my email and then…" at bounding box center [921, 226] width 377 height 18
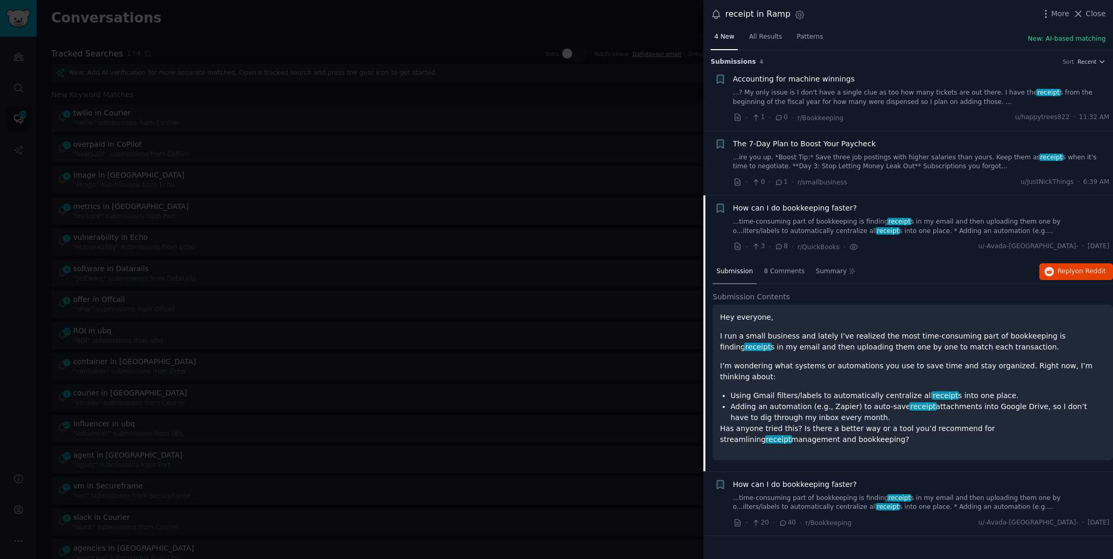
click at [869, 499] on link "...time-consuming part of bookkeeping is finding receipt s in my email and then…" at bounding box center [921, 503] width 377 height 18
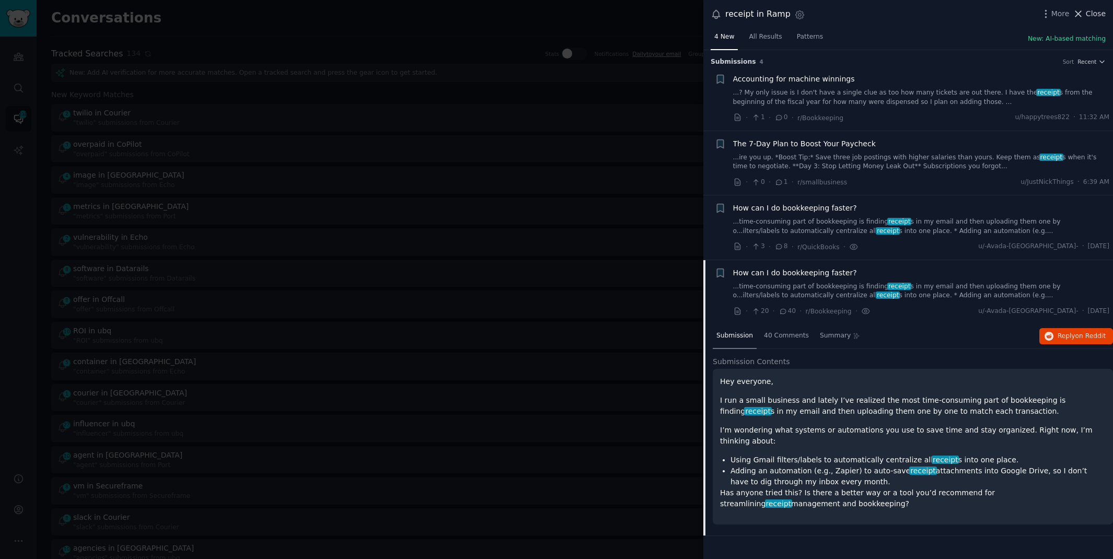
click at [1087, 15] on span "Close" at bounding box center [1096, 13] width 20 height 11
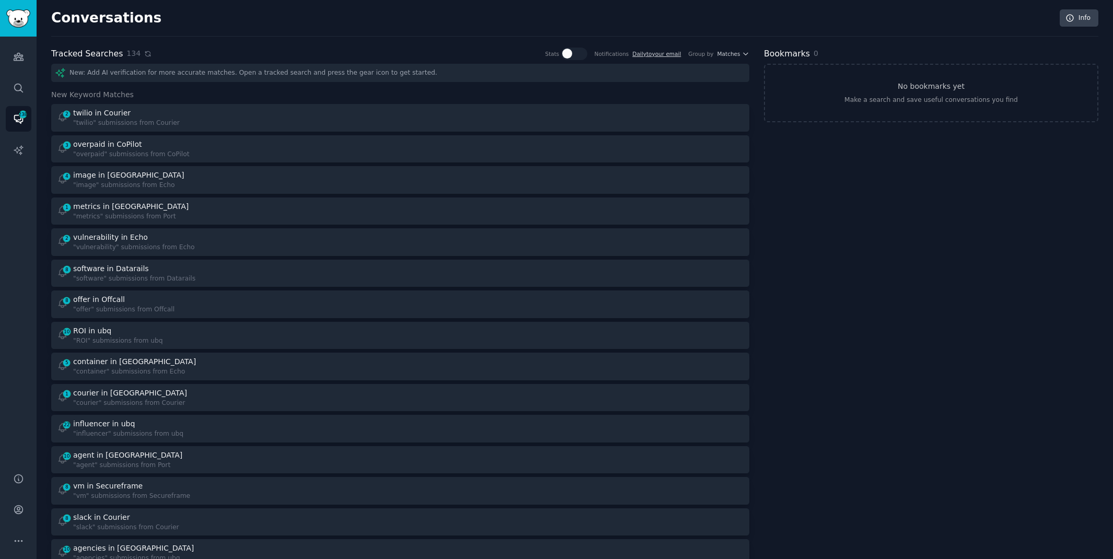
click at [144, 52] on icon at bounding box center [147, 53] width 7 height 7
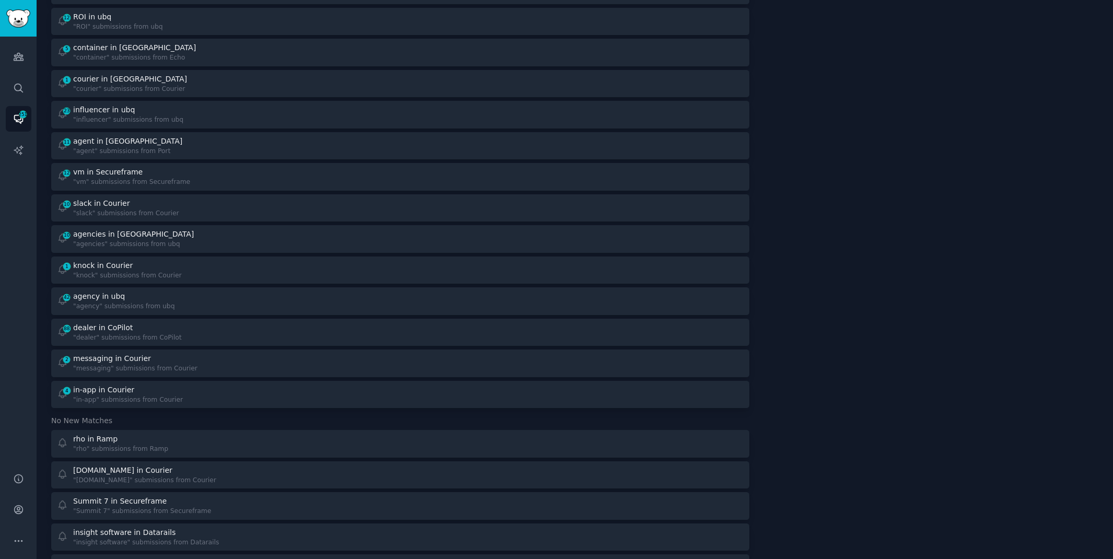
scroll to position [325, 0]
